Goal: Information Seeking & Learning: Learn about a topic

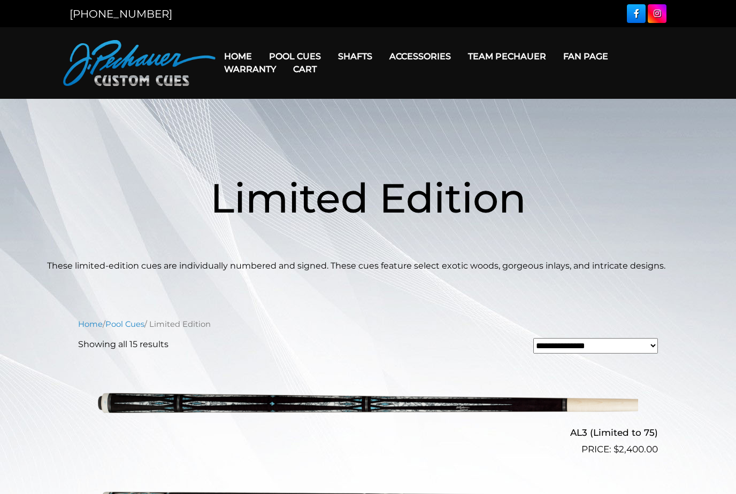
scroll to position [-10, 0]
click at [281, 154] on link "People’s Choice Cues" at bounding box center [327, 147] width 132 height 15
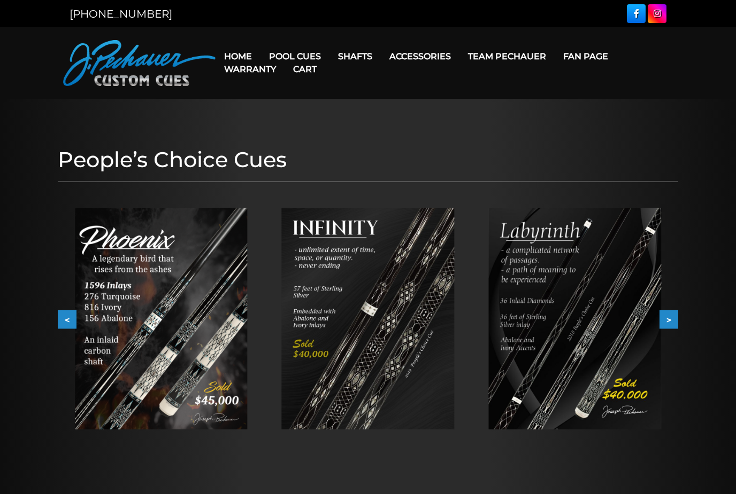
click at [66, 325] on button "<" at bounding box center [67, 320] width 19 height 19
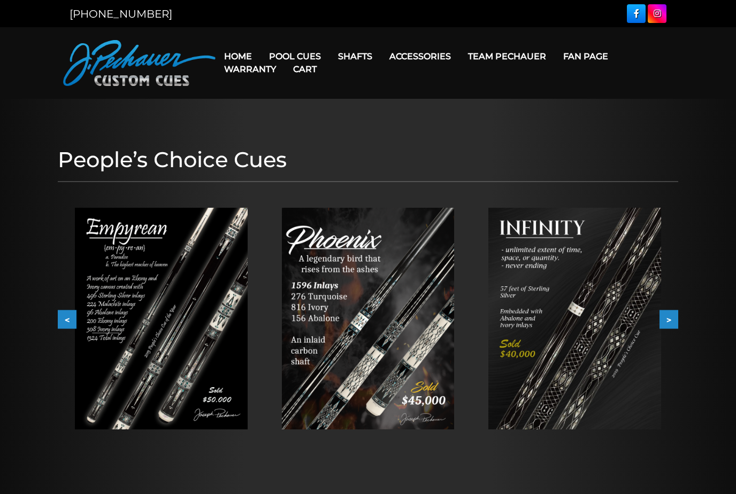
click at [69, 323] on button "<" at bounding box center [67, 320] width 19 height 19
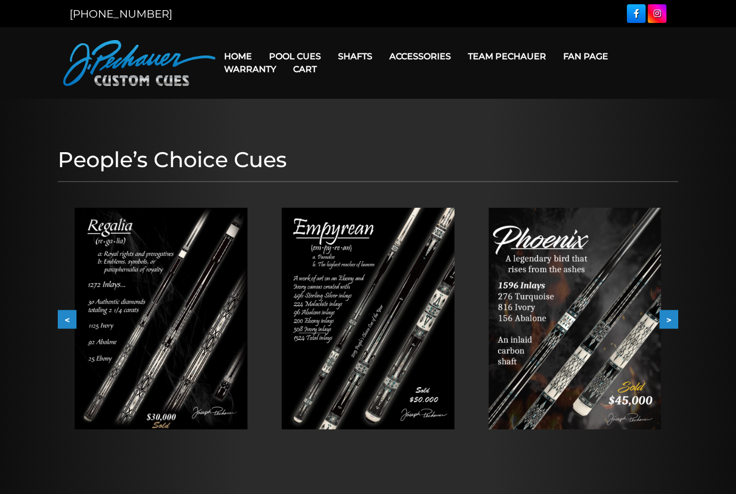
click at [70, 328] on button "<" at bounding box center [67, 320] width 19 height 19
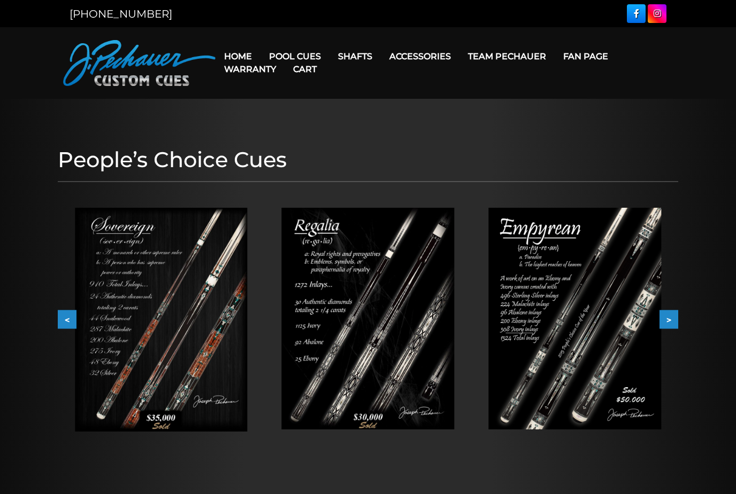
click at [73, 328] on button "<" at bounding box center [67, 320] width 19 height 19
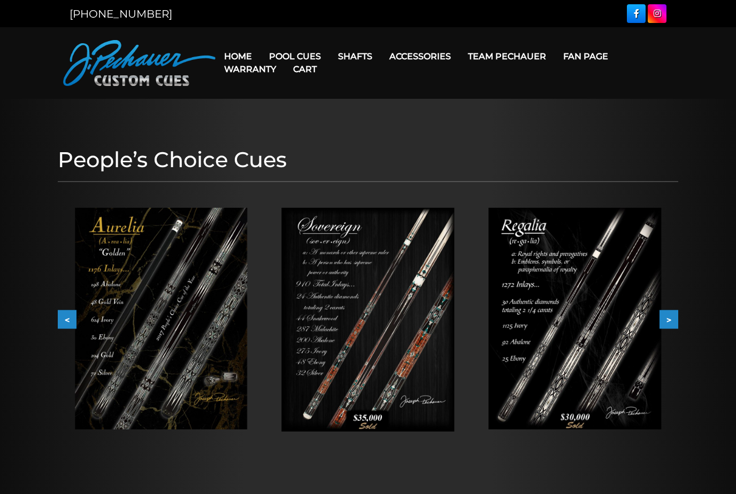
click at [69, 322] on button "<" at bounding box center [67, 320] width 19 height 19
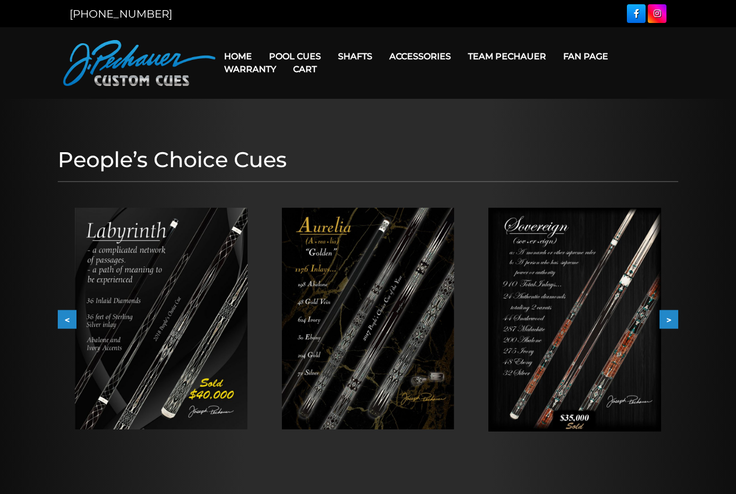
click at [68, 320] on button "<" at bounding box center [67, 320] width 19 height 19
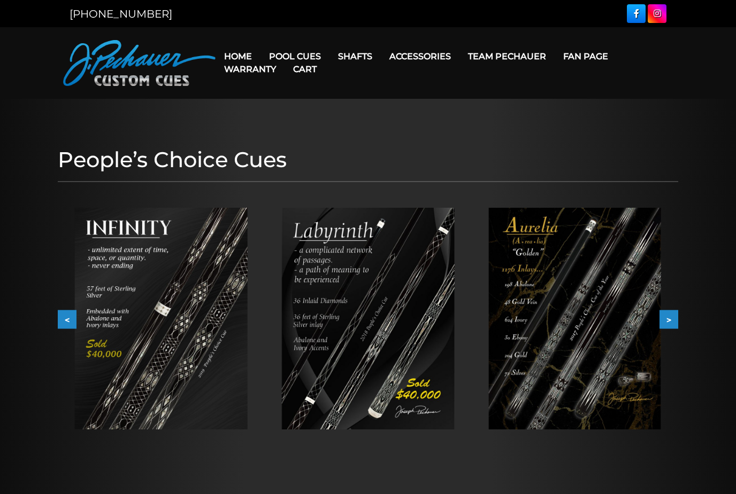
click at [69, 326] on button "<" at bounding box center [67, 320] width 19 height 19
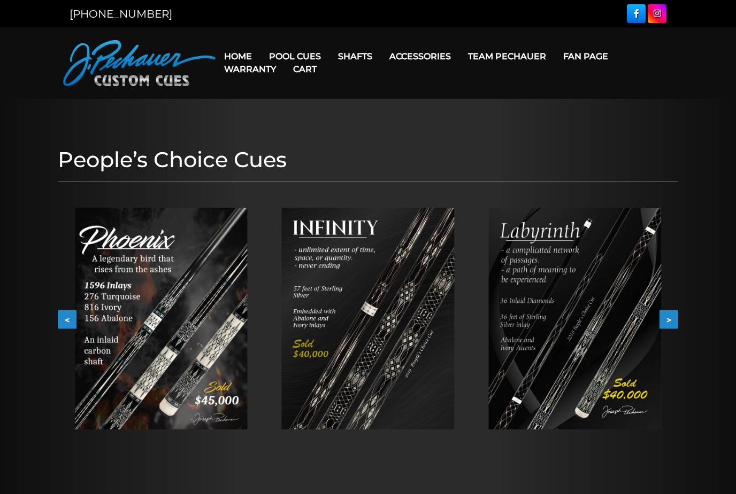
click at [70, 328] on button "<" at bounding box center [67, 320] width 19 height 19
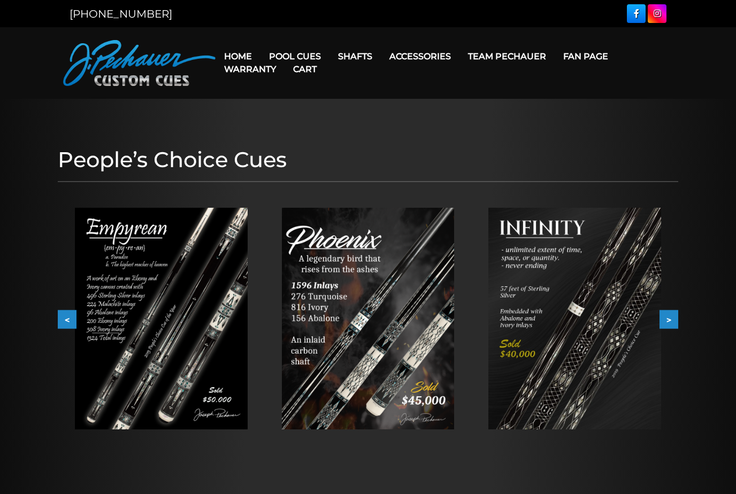
click at [74, 324] on button "<" at bounding box center [67, 320] width 19 height 19
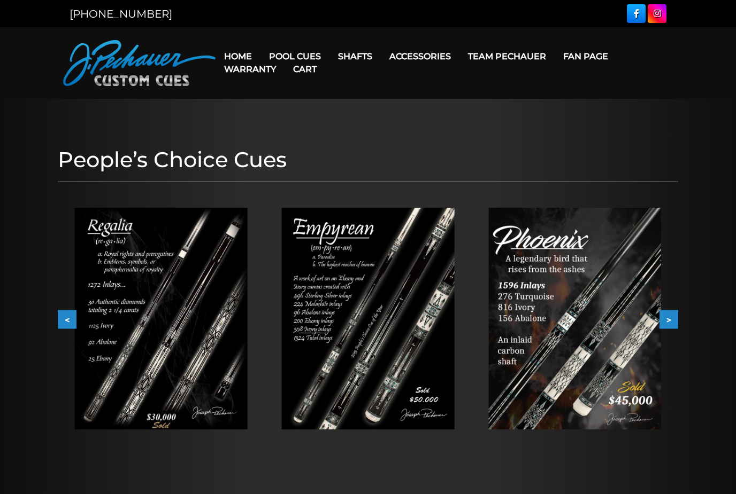
click at [75, 326] on button "<" at bounding box center [67, 320] width 19 height 19
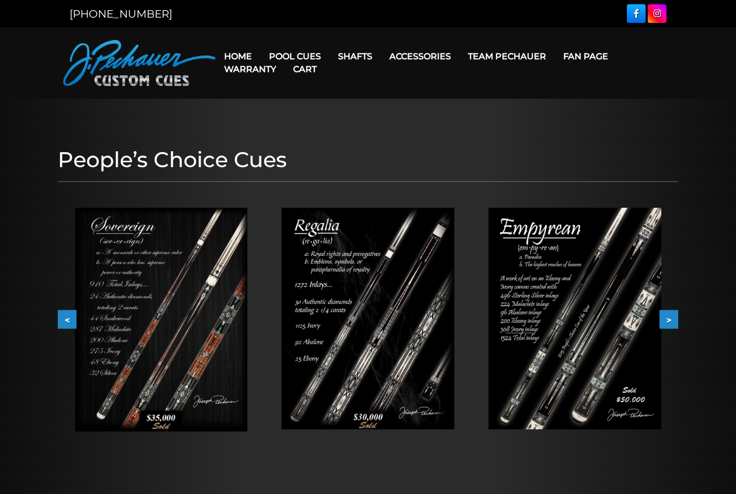
click at [74, 326] on button "<" at bounding box center [67, 320] width 19 height 19
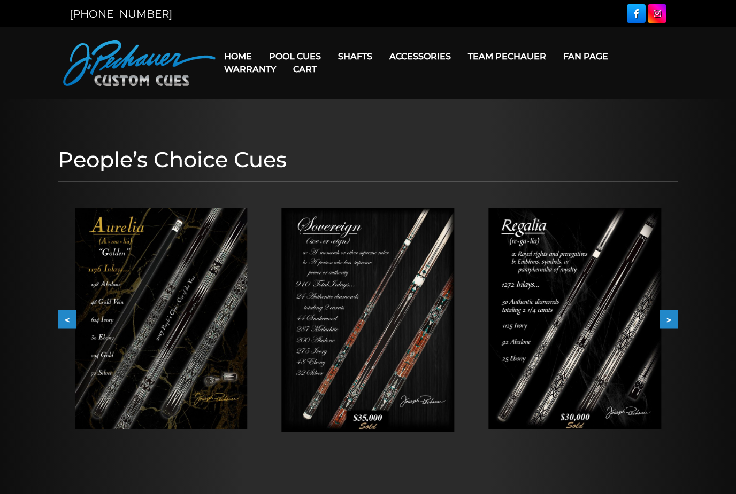
click at [74, 328] on button "<" at bounding box center [67, 320] width 19 height 19
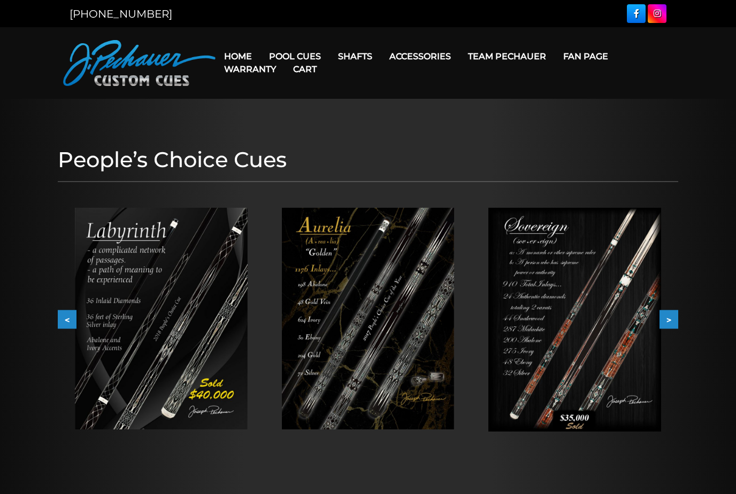
click at [289, 170] on link "Brett Favre Ltd Edition Cue" at bounding box center [327, 162] width 132 height 15
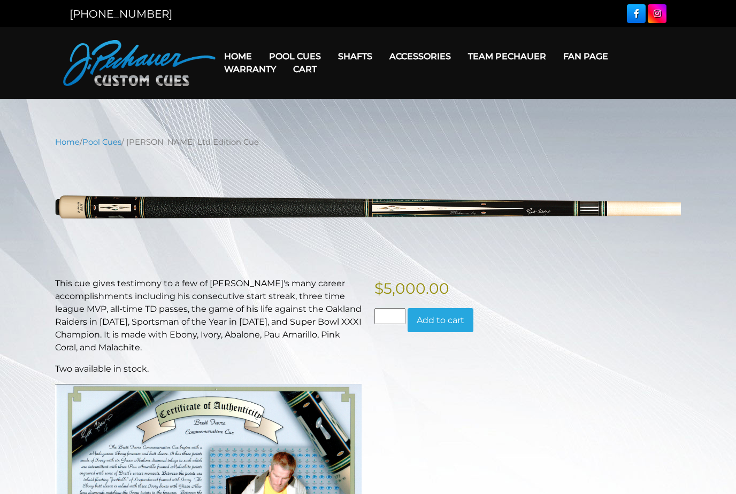
click at [287, 140] on link "Cues for a Cause" at bounding box center [327, 132] width 132 height 15
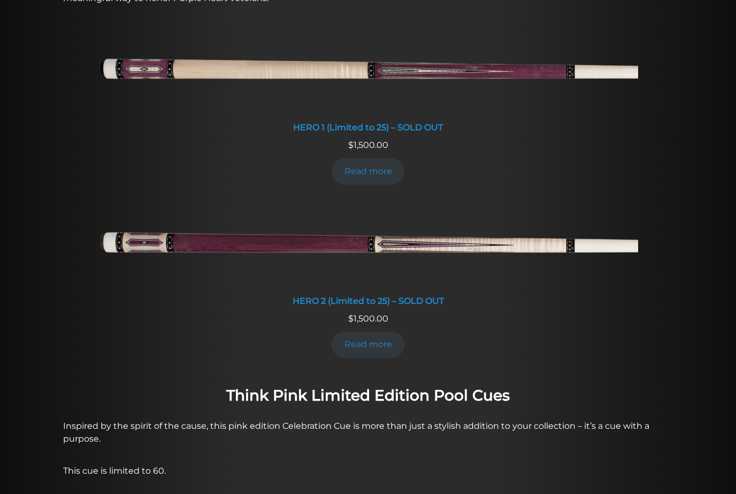
scroll to position [492, 0]
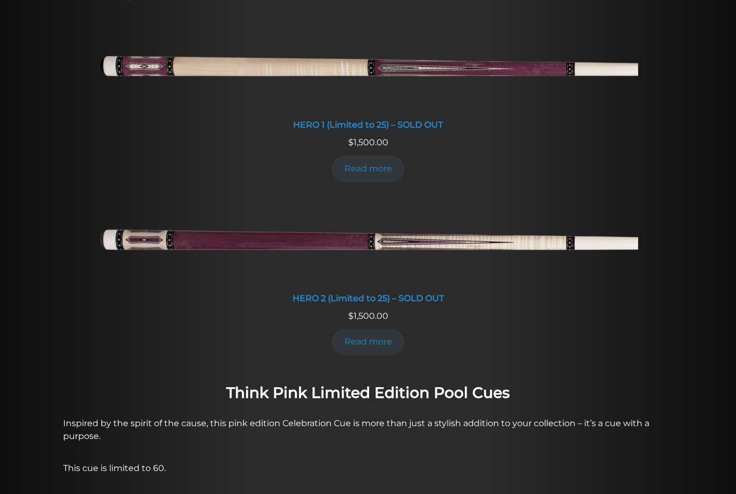
click at [153, 242] on img at bounding box center [368, 242] width 540 height 90
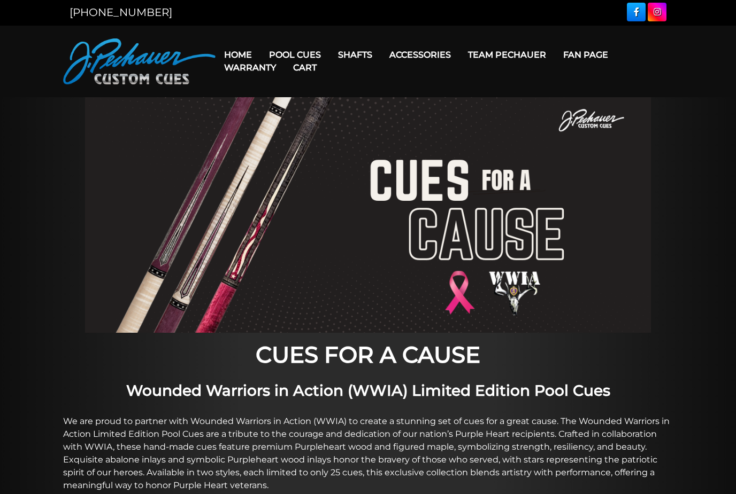
scroll to position [0, 0]
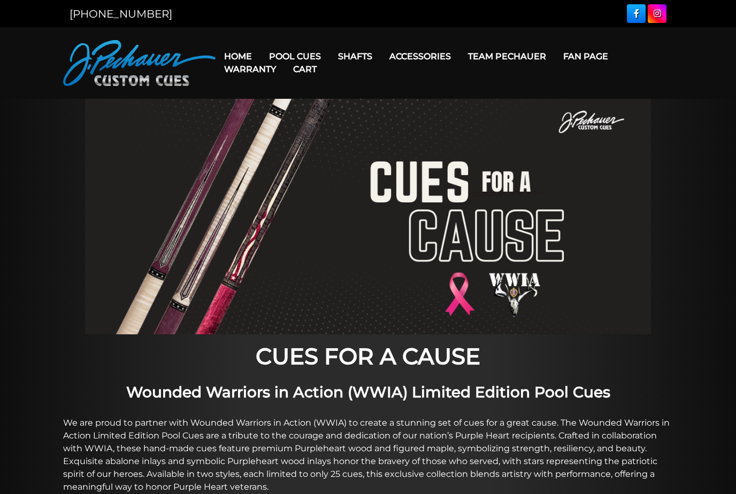
click at [412, 94] on link "Joint Protectors" at bounding box center [439, 86] width 115 height 15
click at [408, 94] on link "Joint Protectors" at bounding box center [439, 86] width 115 height 15
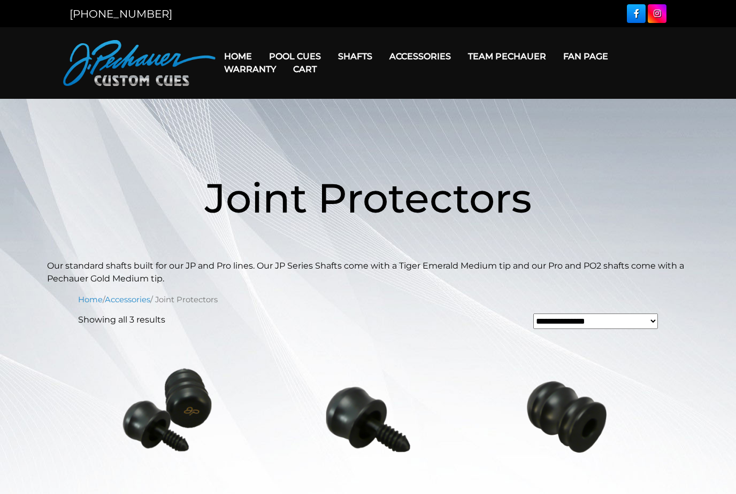
click at [418, 109] on link "Gloves" at bounding box center [439, 101] width 115 height 15
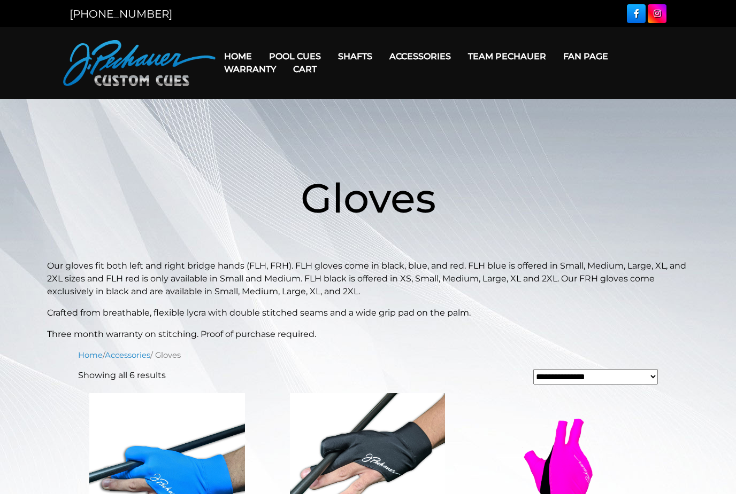
click at [406, 154] on link "Weight Screw System" at bounding box center [439, 147] width 115 height 15
